Goal: Information Seeking & Learning: Learn about a topic

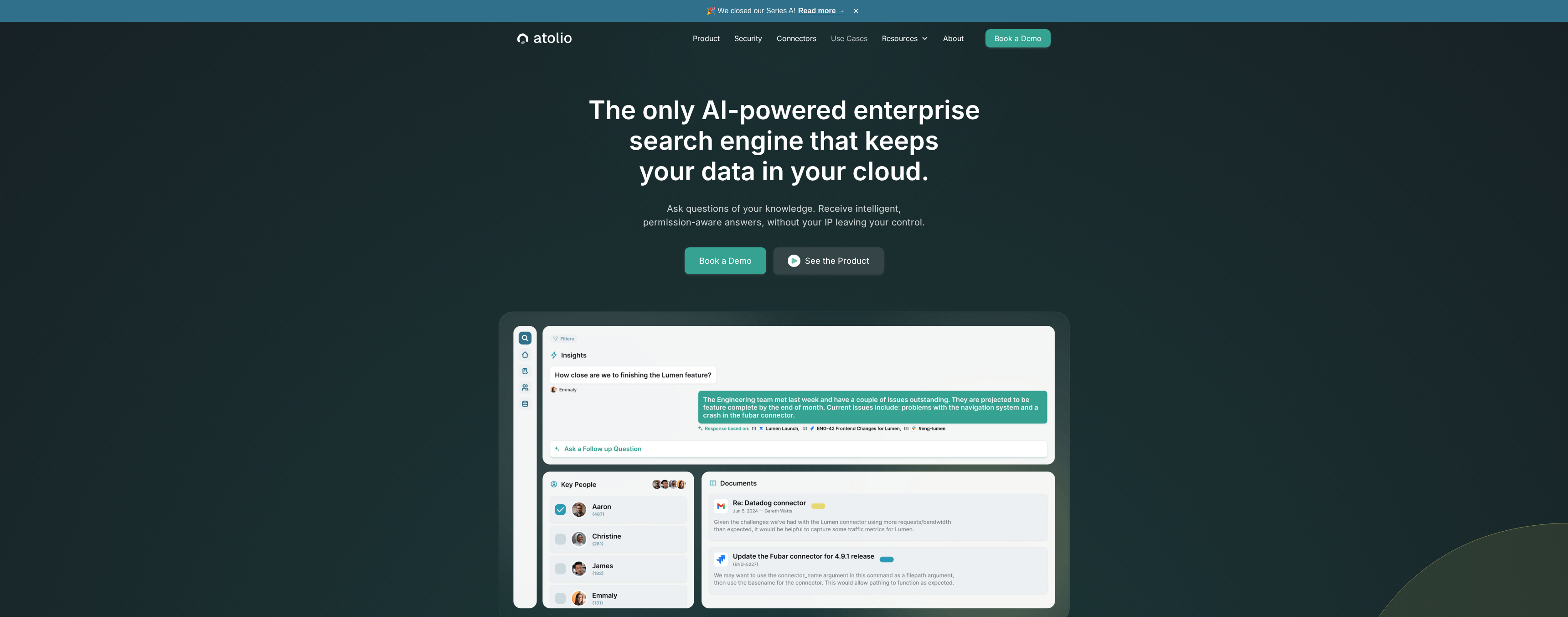
click at [856, 38] on link "Use Cases" at bounding box center [850, 38] width 51 height 18
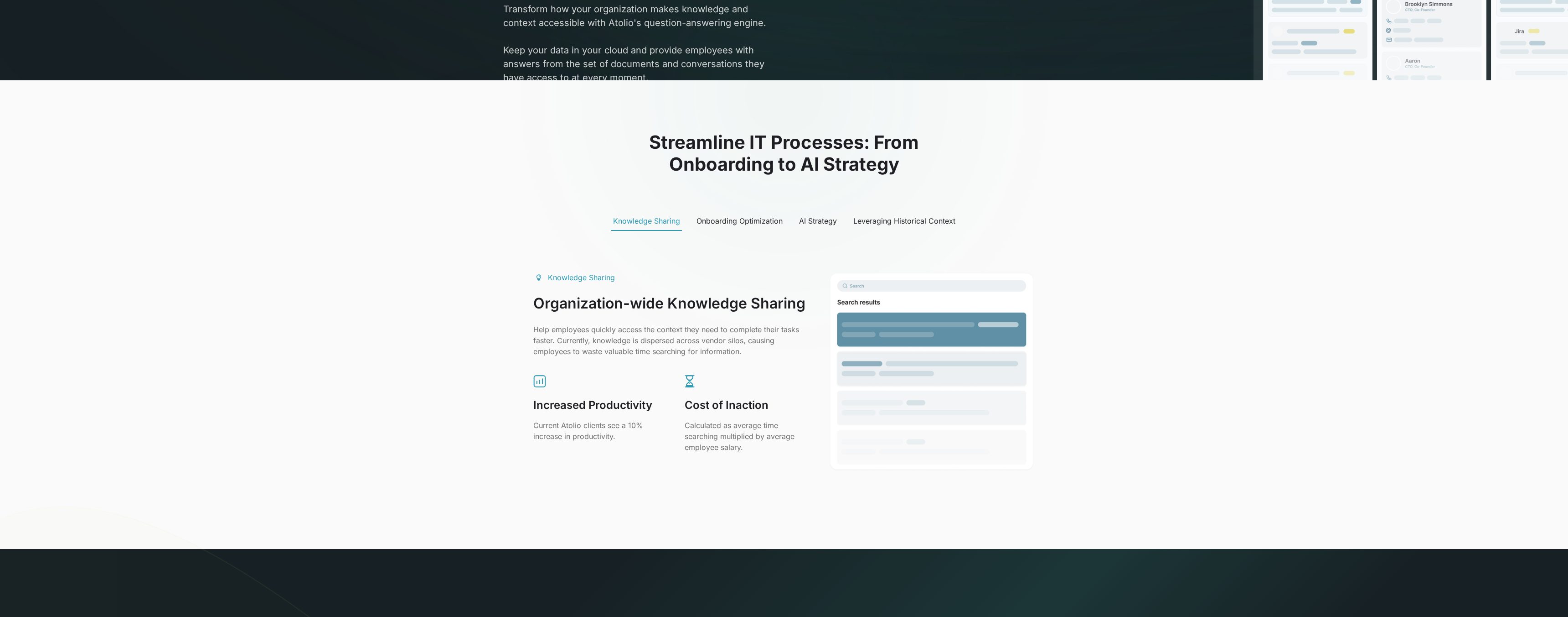
scroll to position [314, 0]
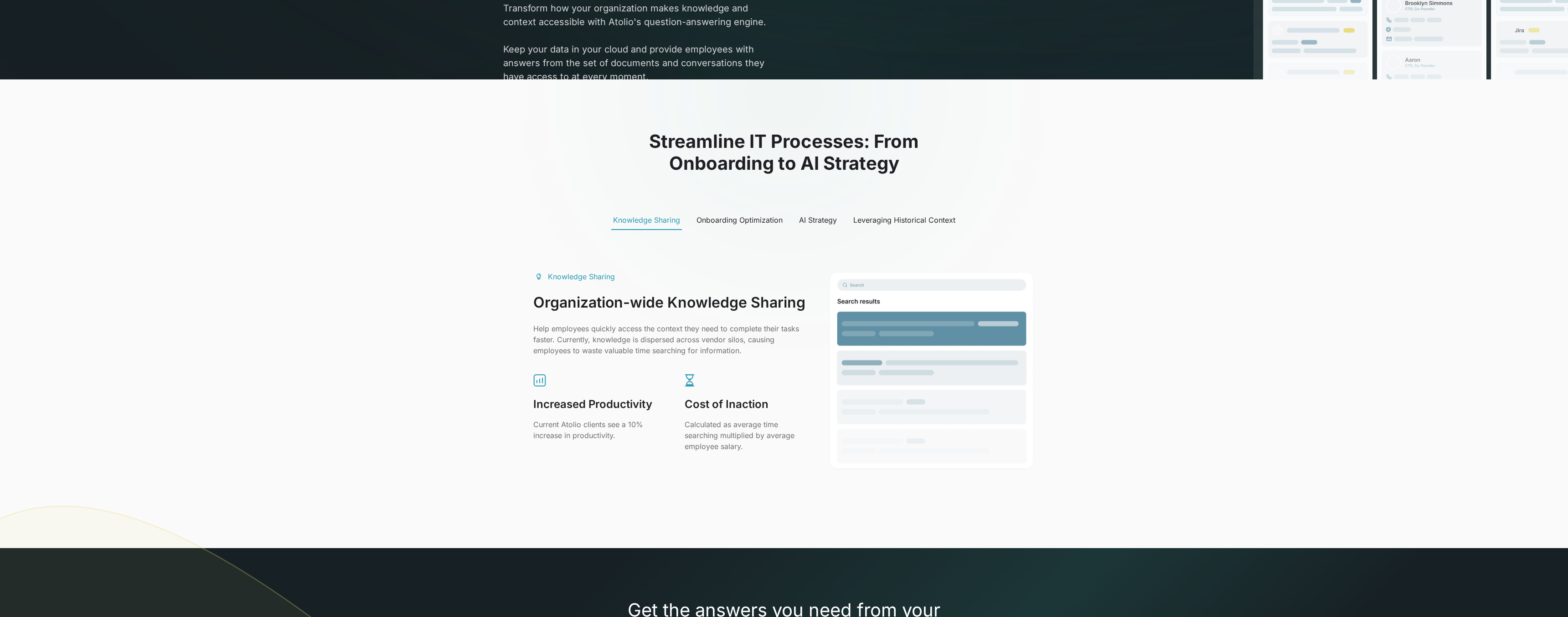
click at [758, 223] on div "Onboarding Optimization" at bounding box center [740, 219] width 86 height 11
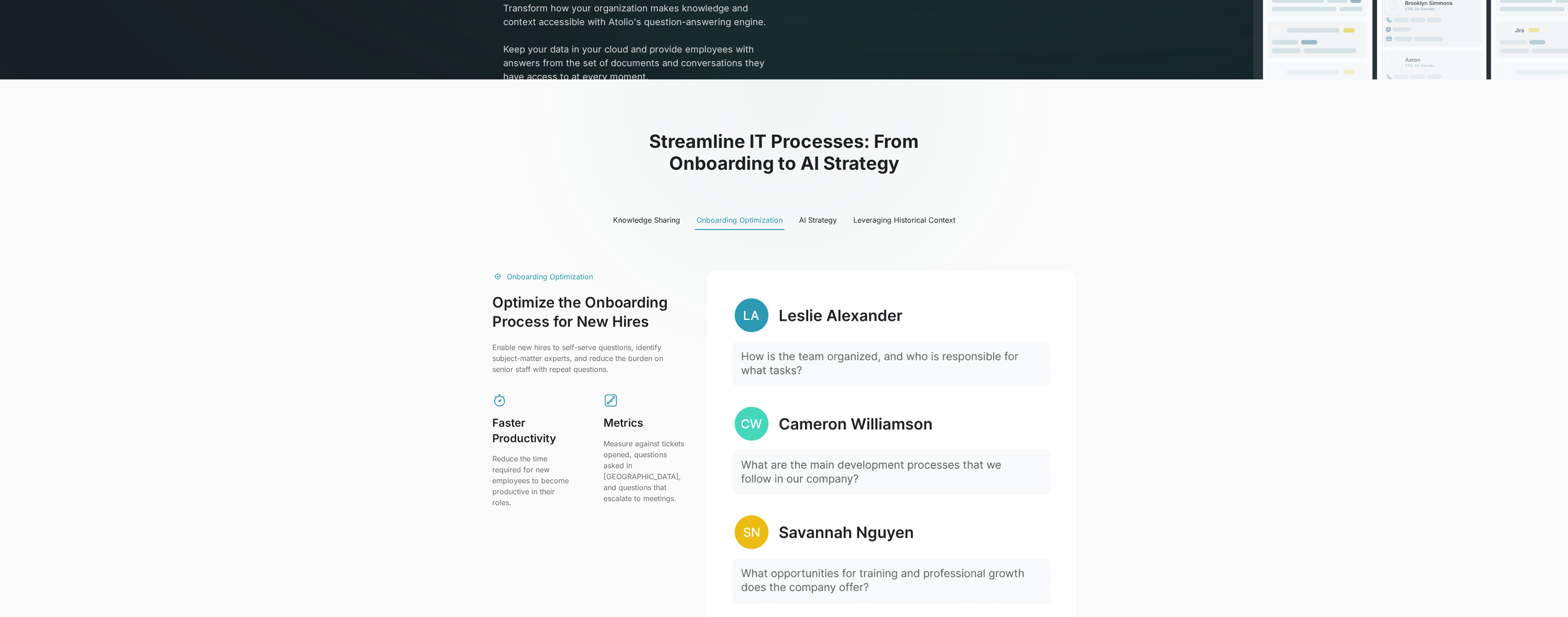
click at [815, 222] on div "AI Strategy" at bounding box center [818, 219] width 38 height 11
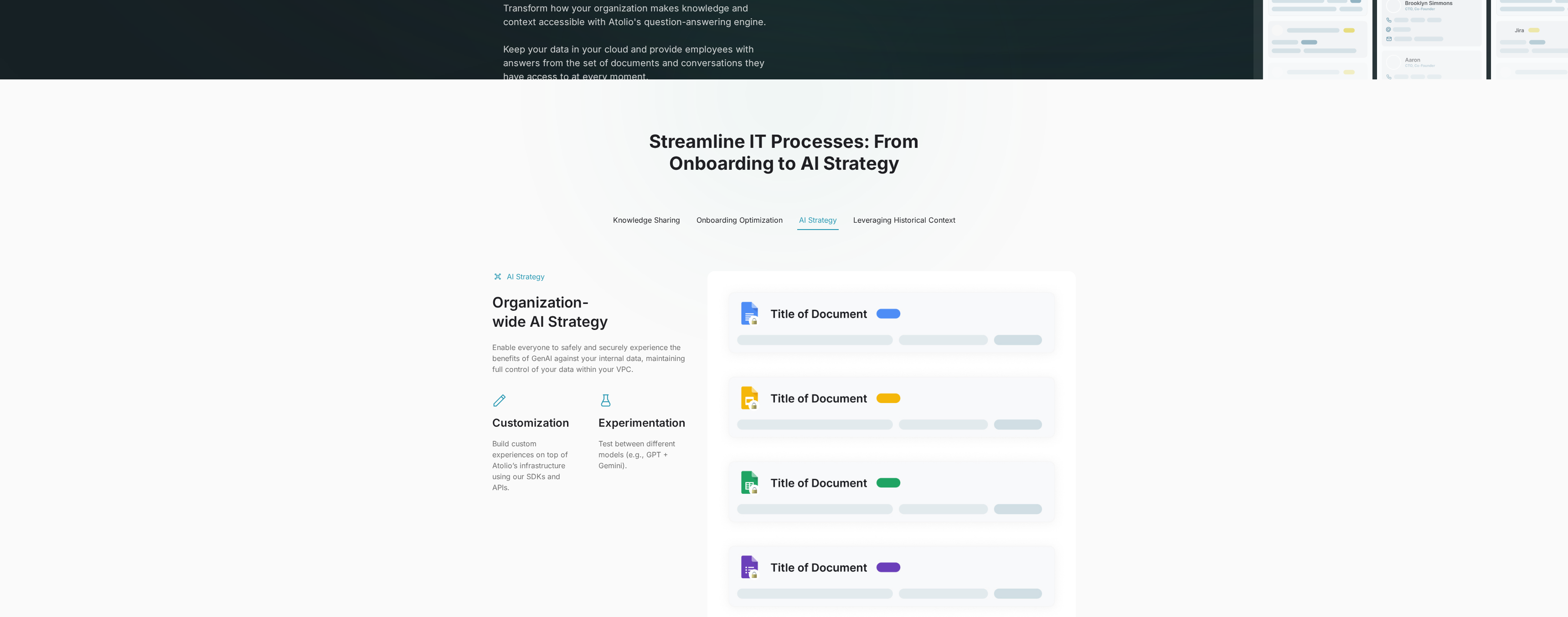
click at [888, 220] on div "Leveraging Historical Context" at bounding box center [904, 219] width 102 height 11
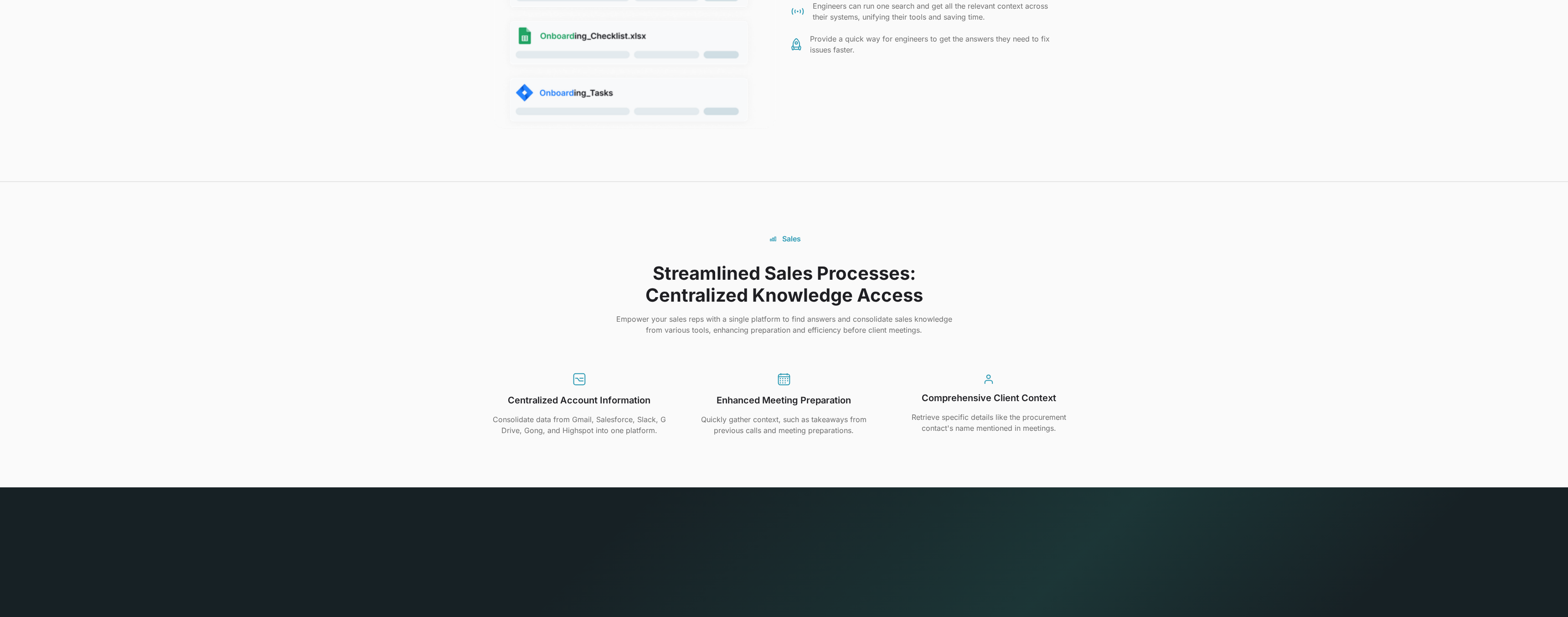
scroll to position [1819, 0]
